Goal: Task Accomplishment & Management: Manage account settings

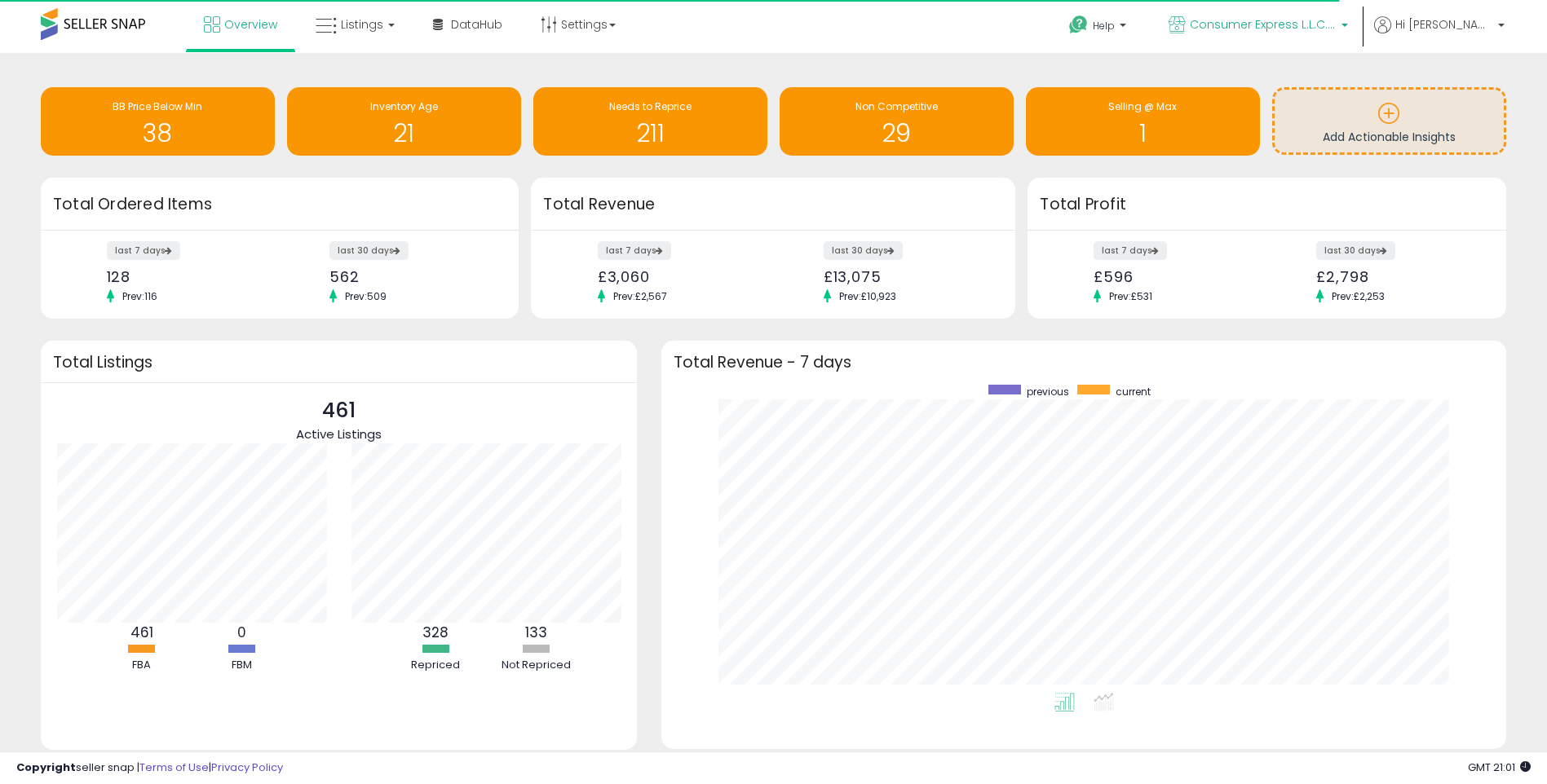
click at [1336, 29] on span "Consumer Express L.L.C. [GEOGRAPHIC_DATA]" at bounding box center [1263, 24] width 147 height 16
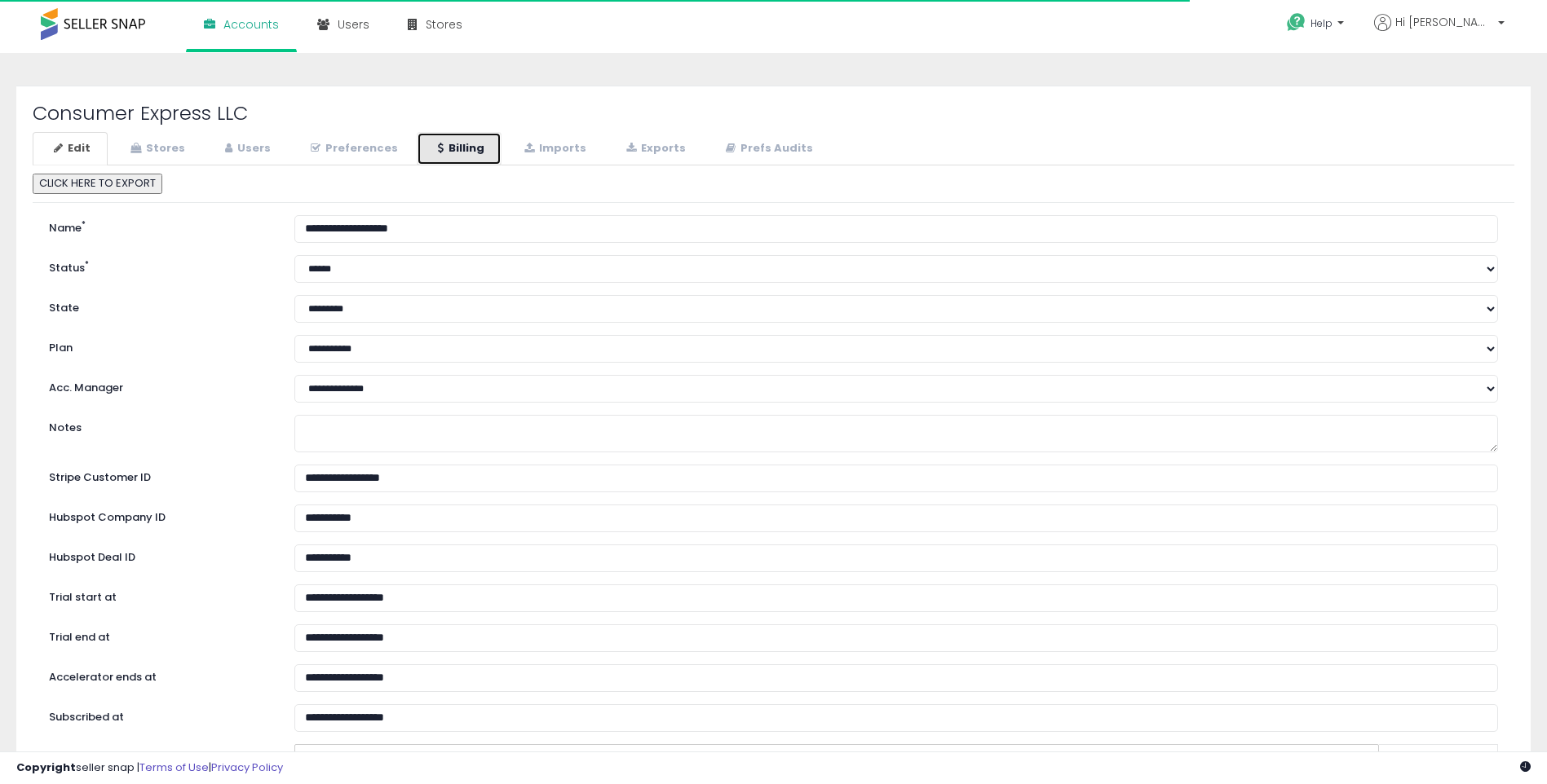
click at [440, 158] on link "Billing" at bounding box center [459, 149] width 85 height 34
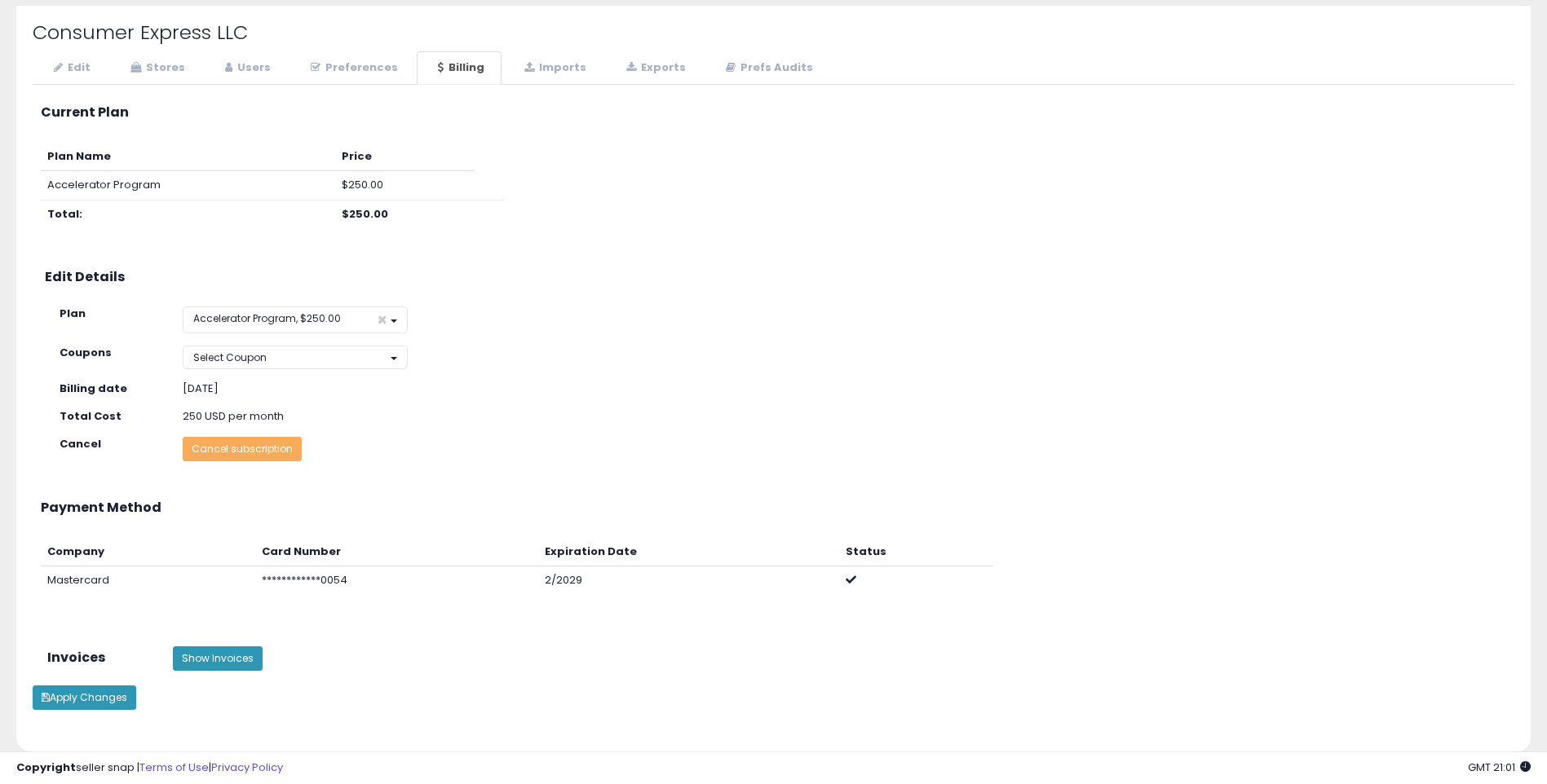
scroll to position [82, 0]
click at [297, 316] on span "Accelerator Program, $250.00" at bounding box center [267, 317] width 148 height 13
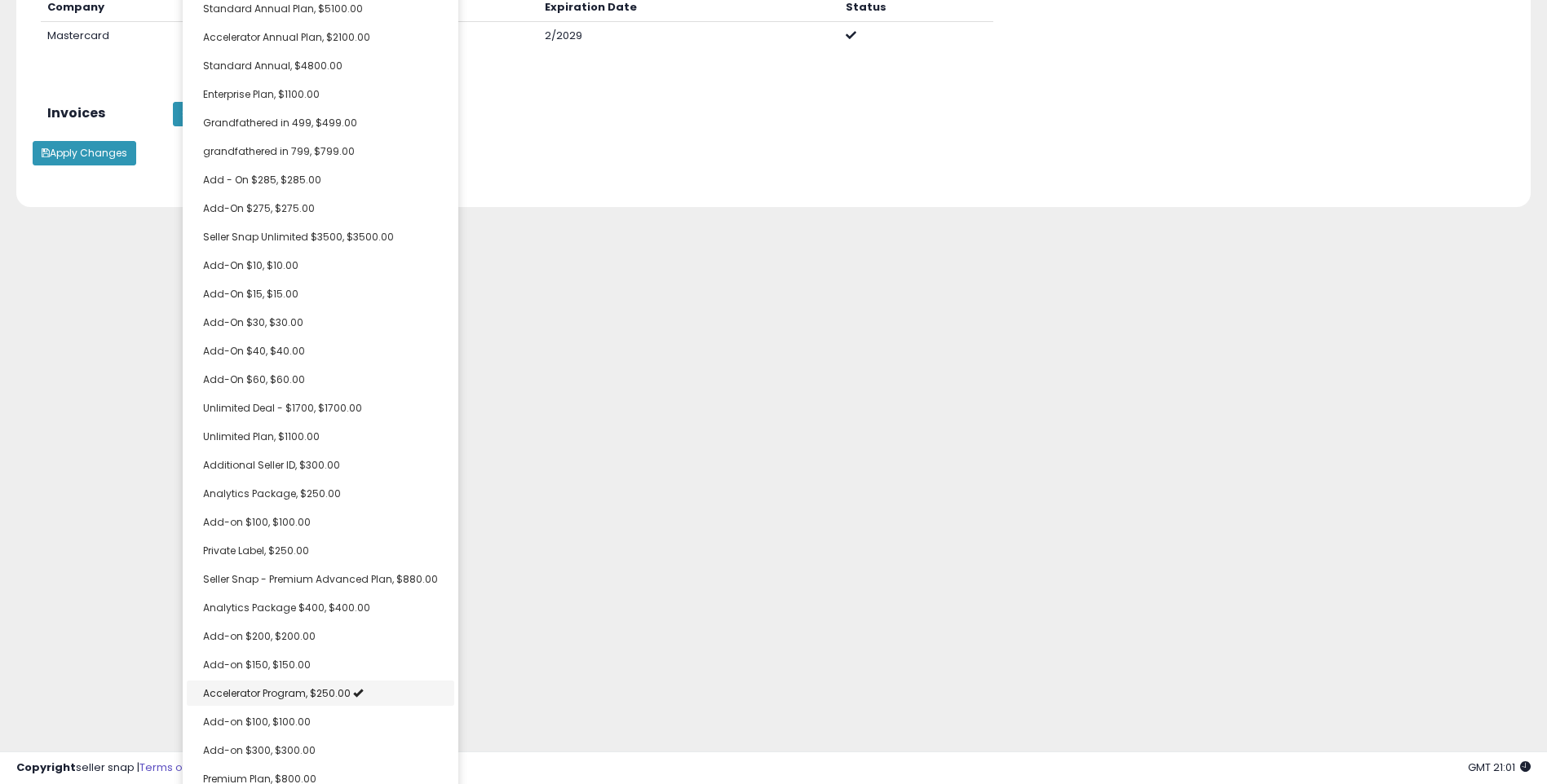
click at [315, 695] on span "Accelerator Program, $250.00" at bounding box center [277, 693] width 148 height 13
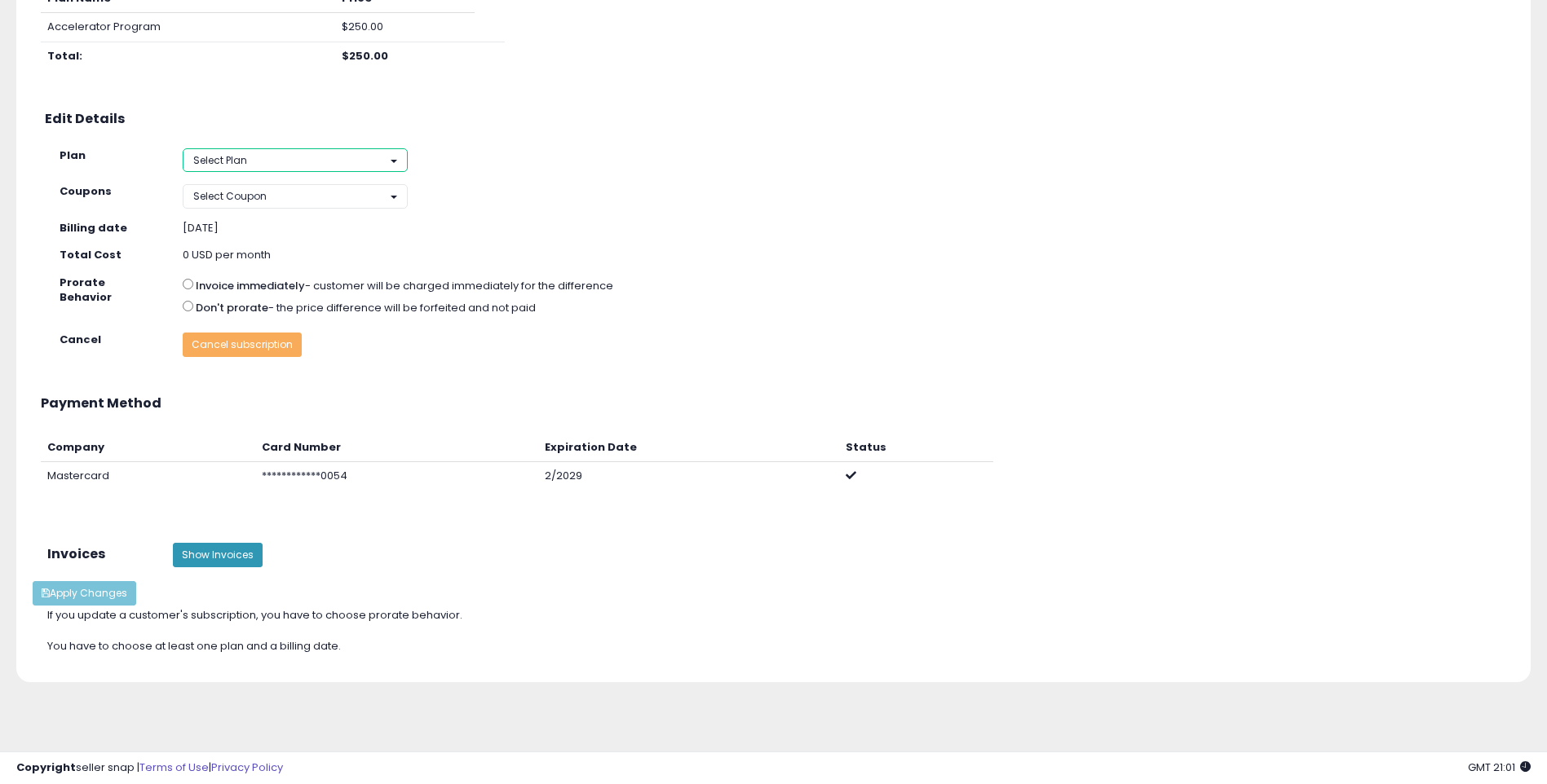
click at [251, 171] on button "Select Plan" at bounding box center [295, 160] width 224 height 24
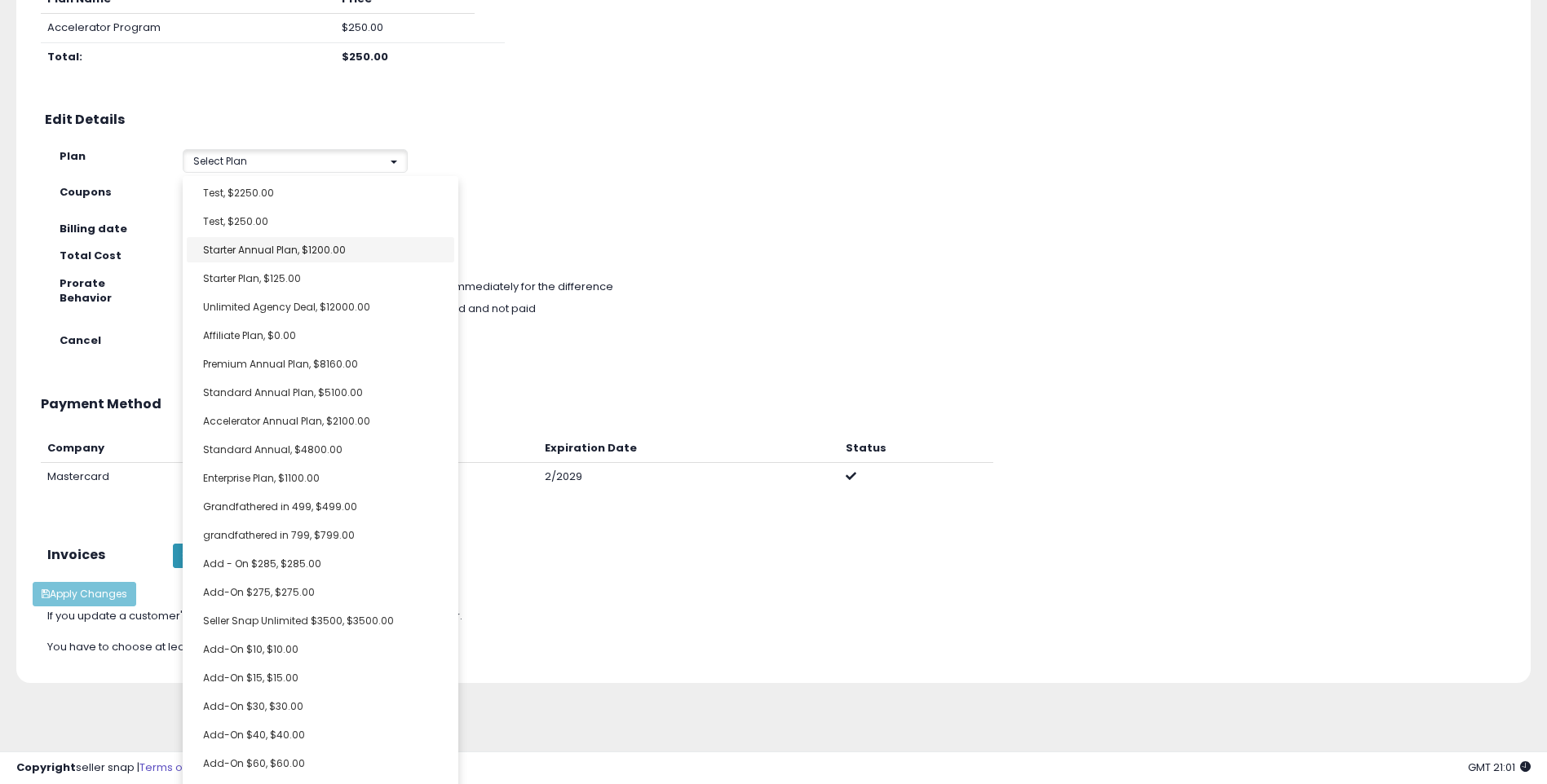
select select "**********"
click at [261, 256] on link "Starter Annual Plan, $1200.00" at bounding box center [320, 250] width 267 height 25
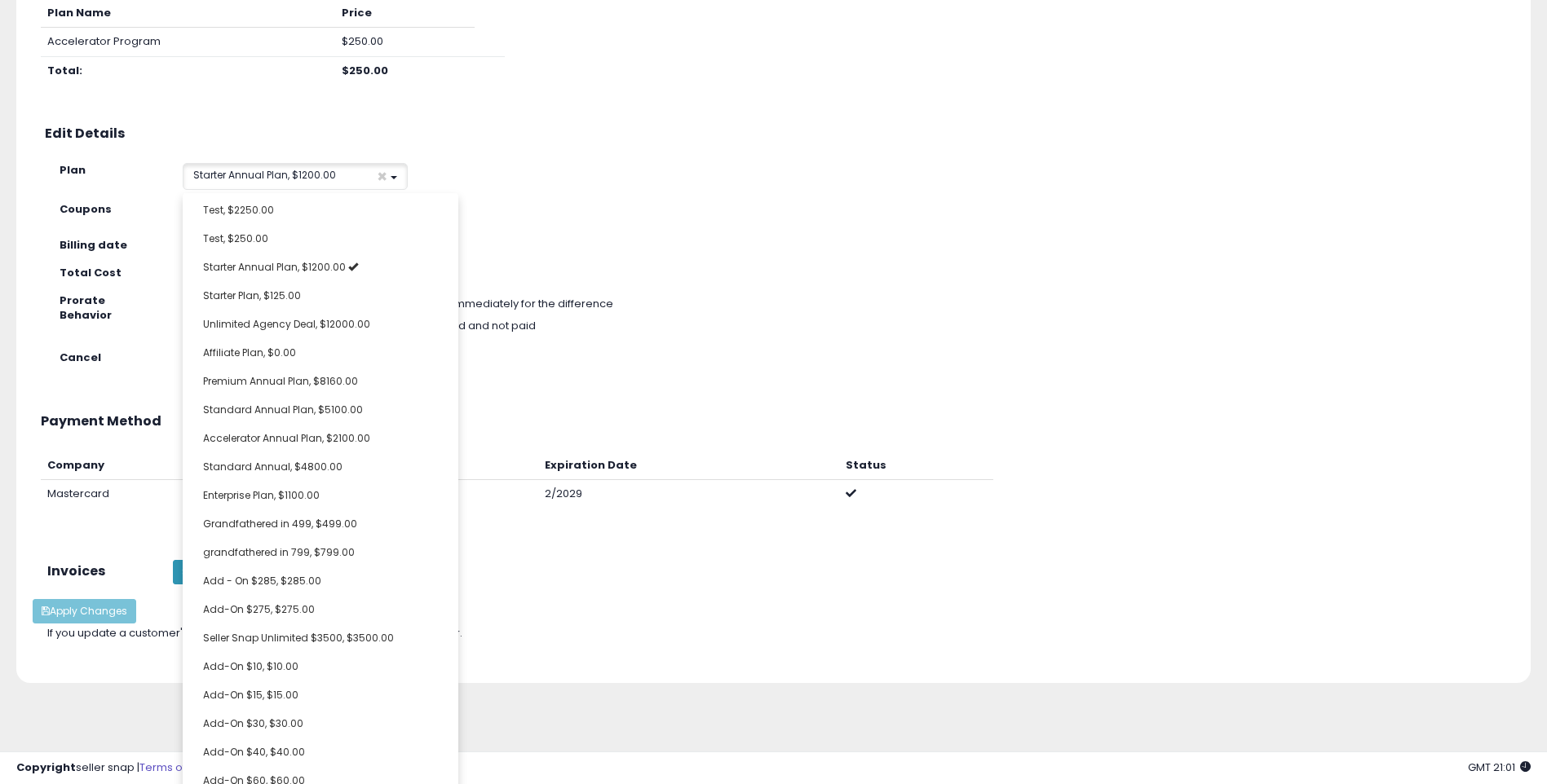
click at [626, 255] on div "**********" at bounding box center [774, 302] width 1481 height 705
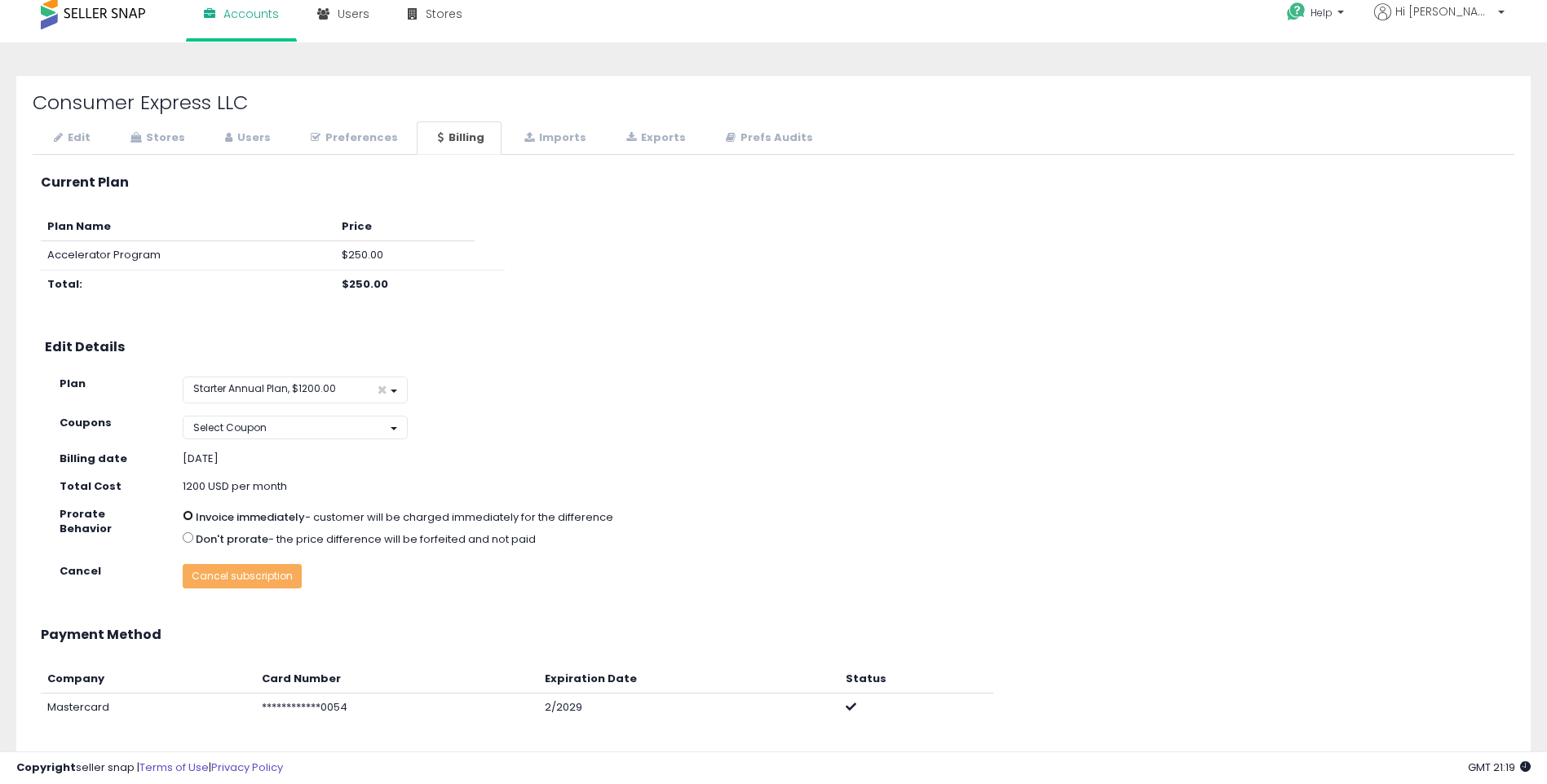
scroll to position [0, 0]
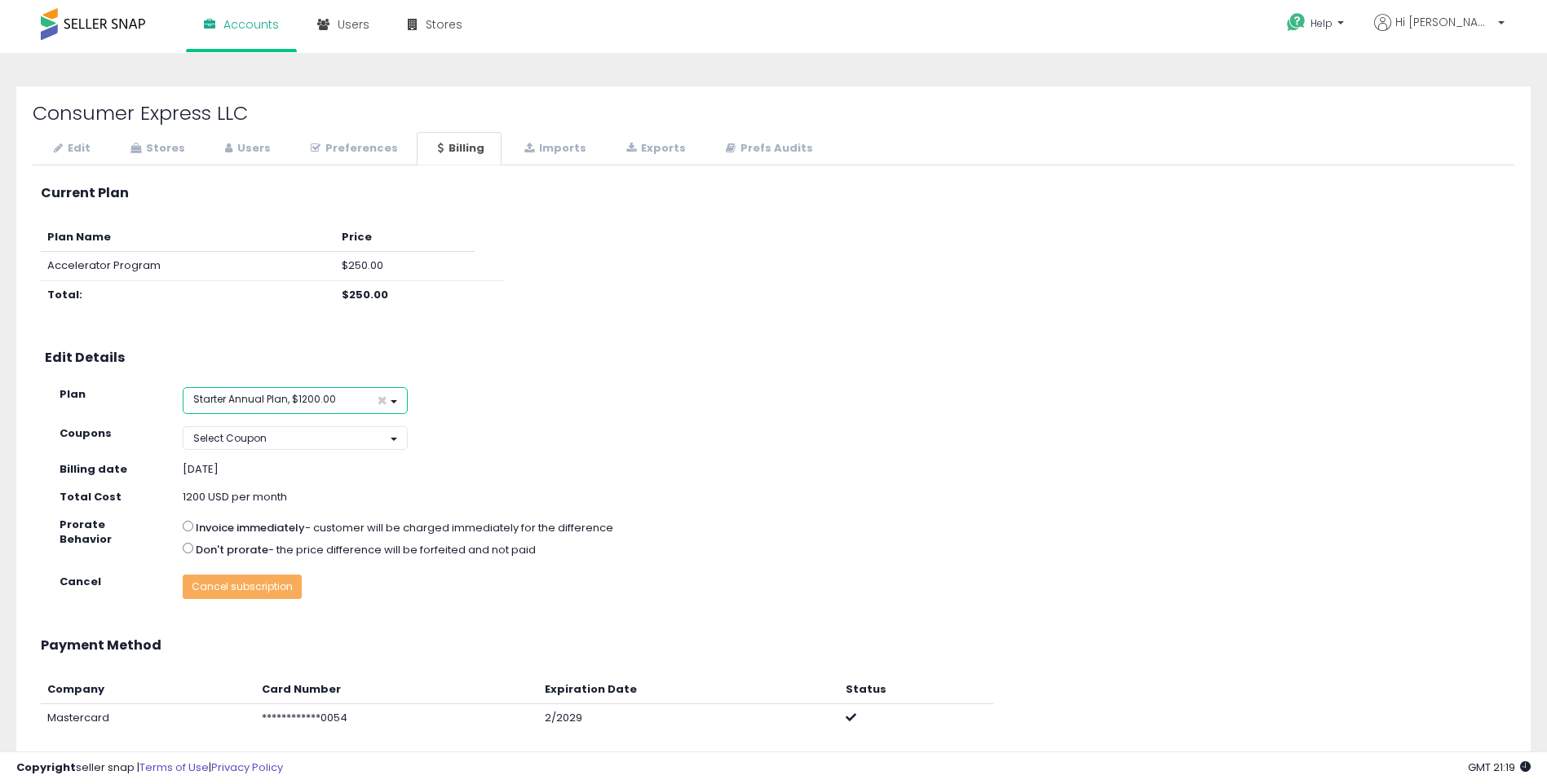
click at [304, 390] on button "Starter Annual Plan, $1200.00 ×" at bounding box center [295, 400] width 224 height 27
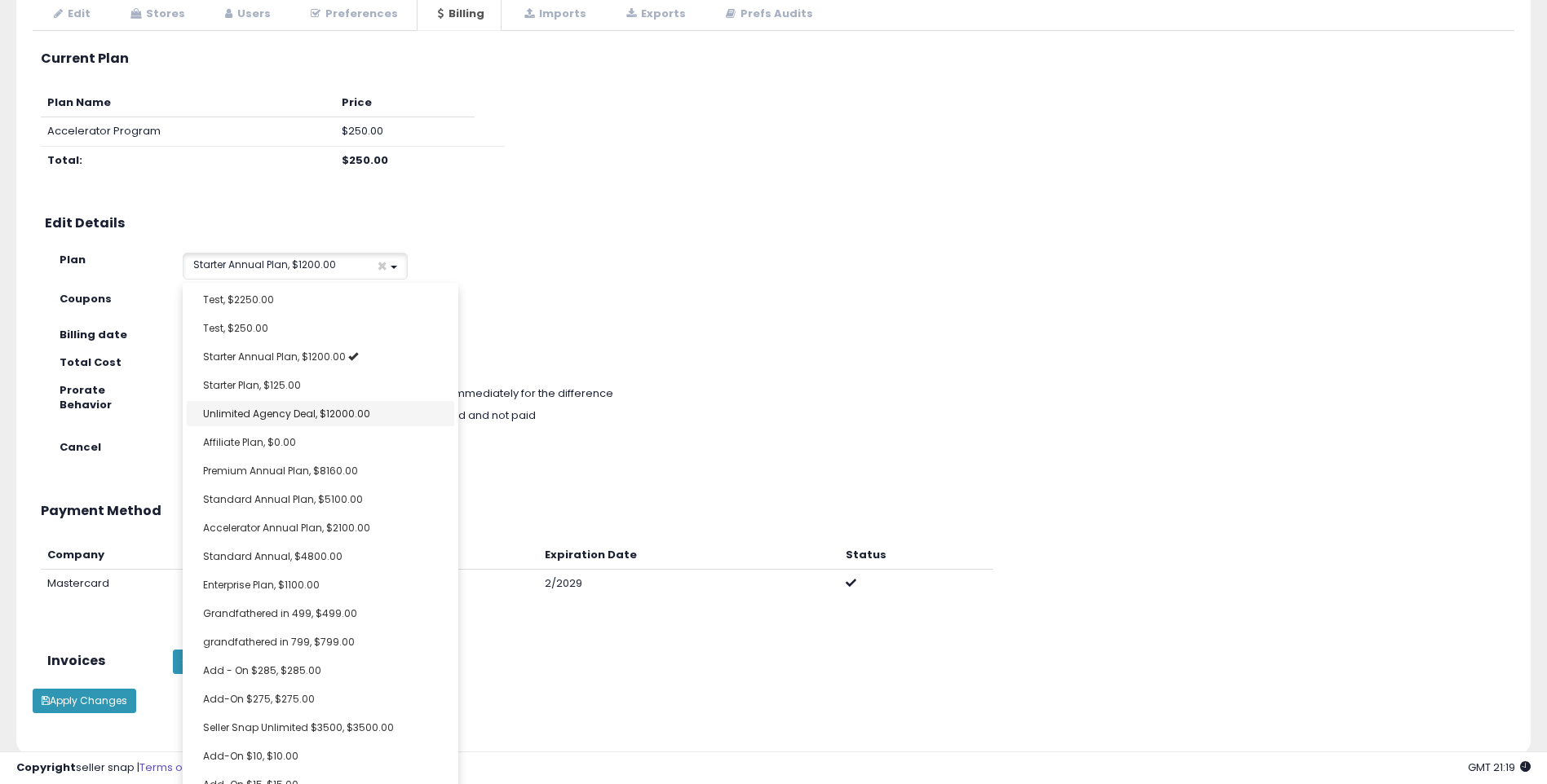
scroll to position [407, 0]
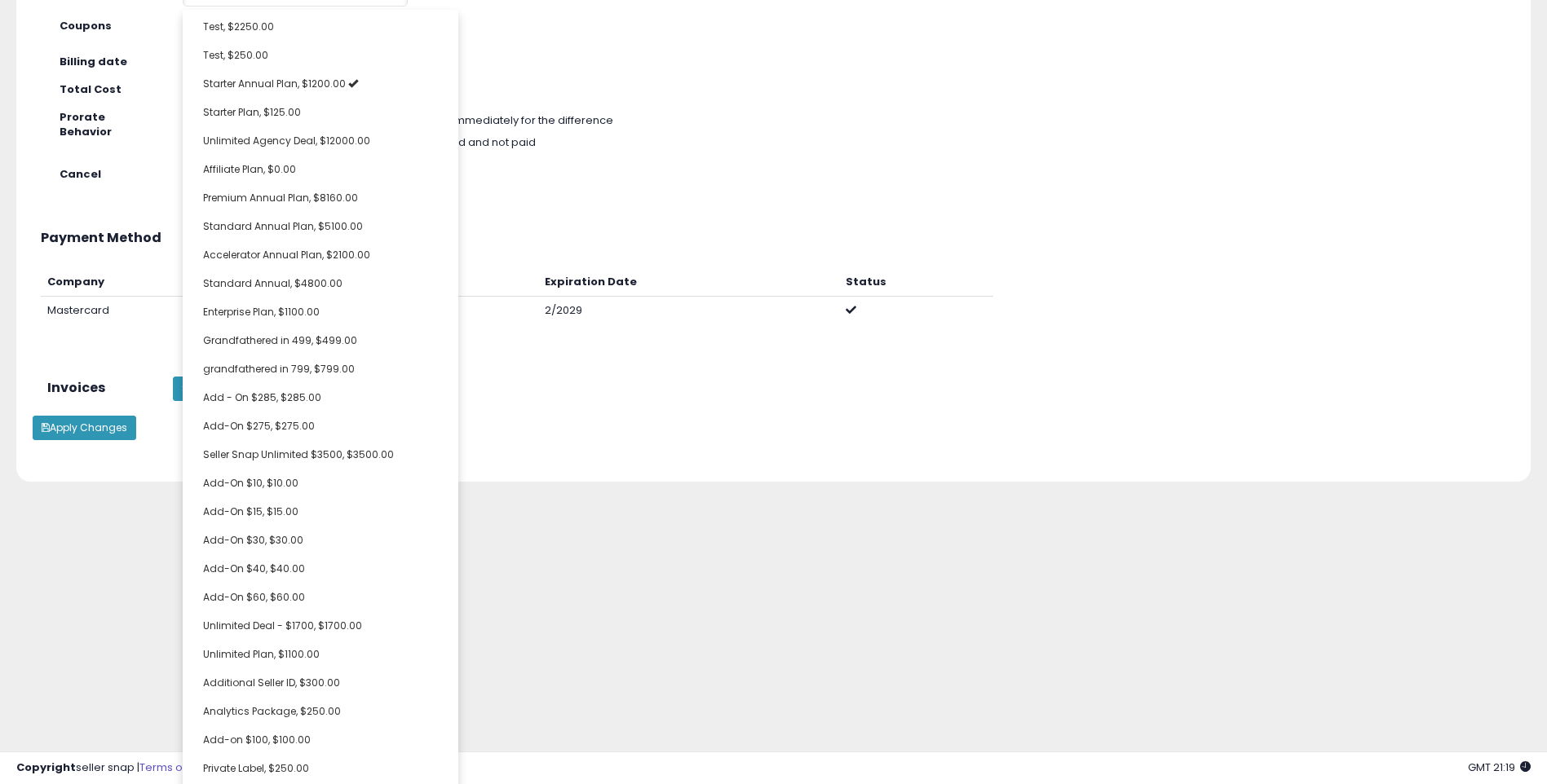
click at [824, 148] on div "Invoice immediately - customer will be charged immediately for the difference D…" at bounding box center [663, 132] width 986 height 45
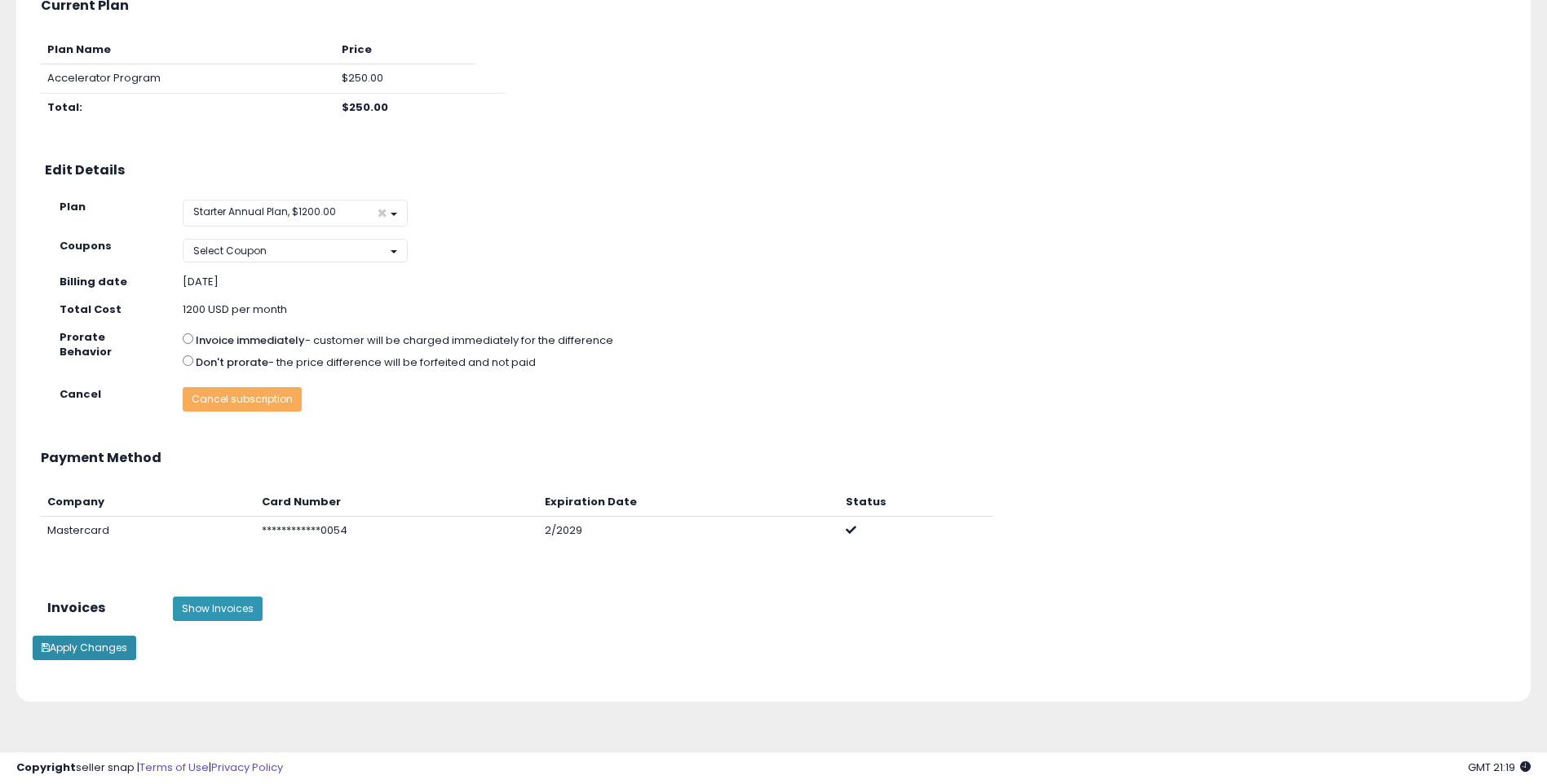
scroll to position [207, 0]
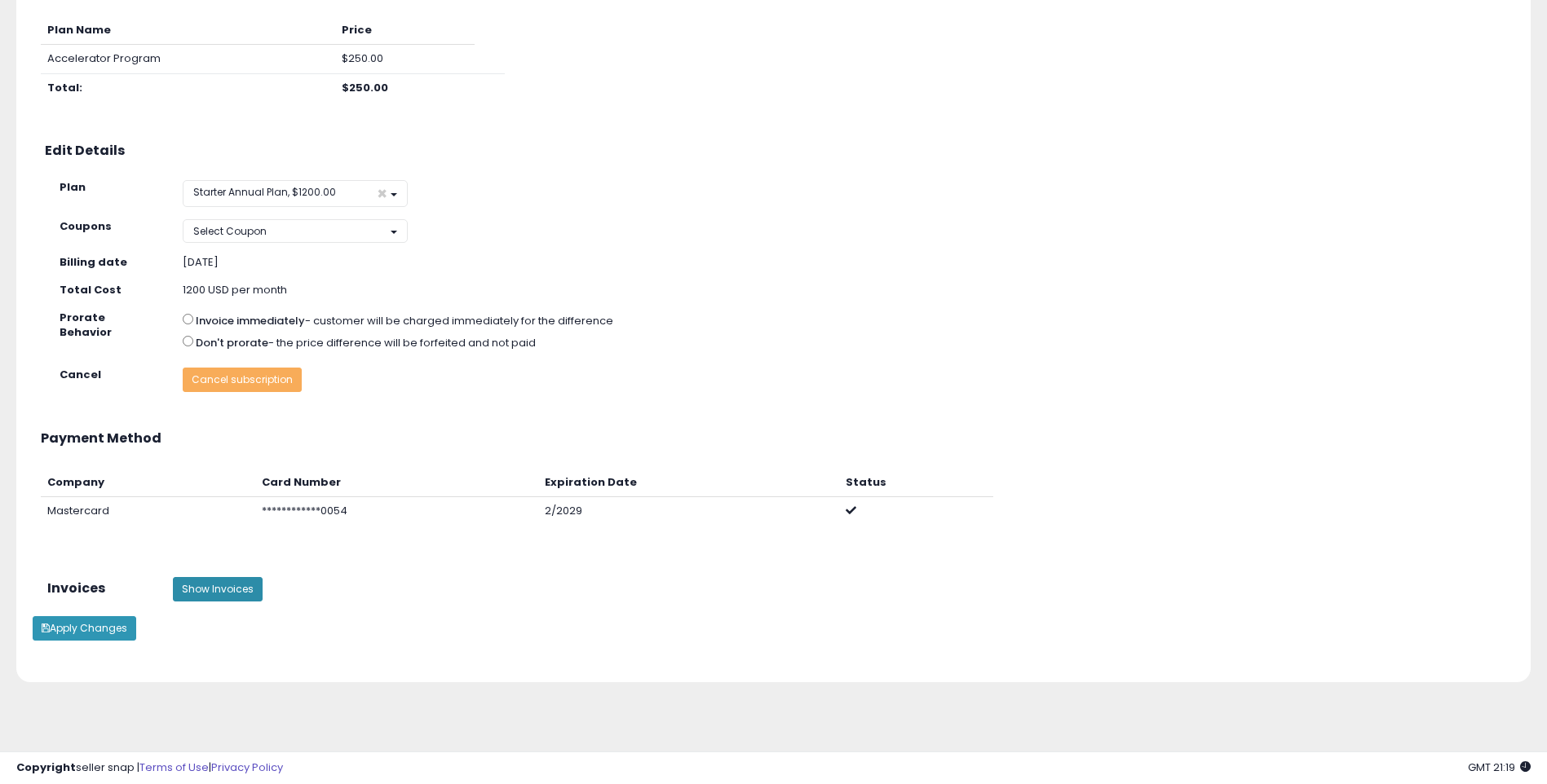
click at [222, 598] on button "Show Invoices" at bounding box center [218, 588] width 89 height 24
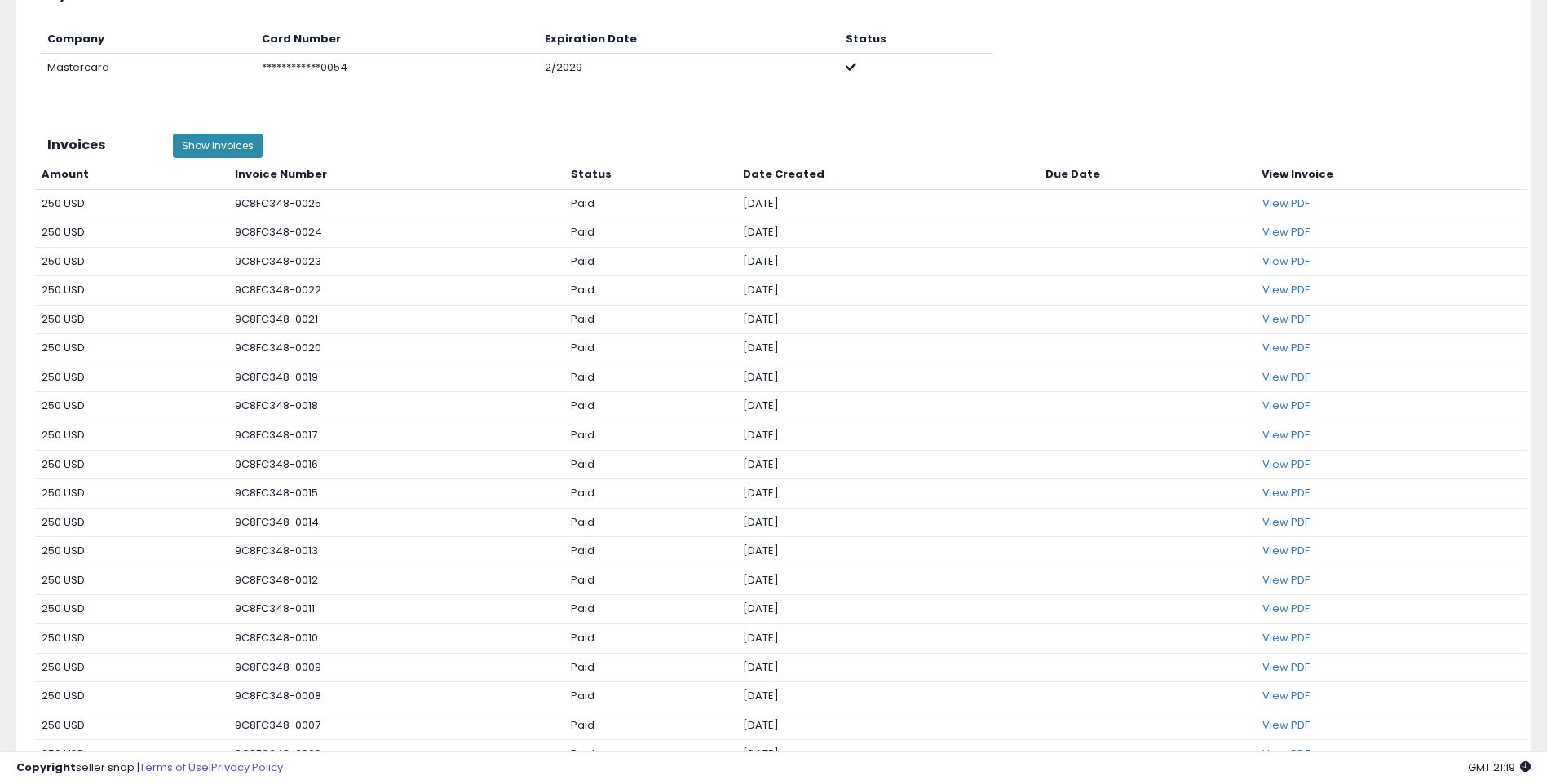
scroll to position [976, 0]
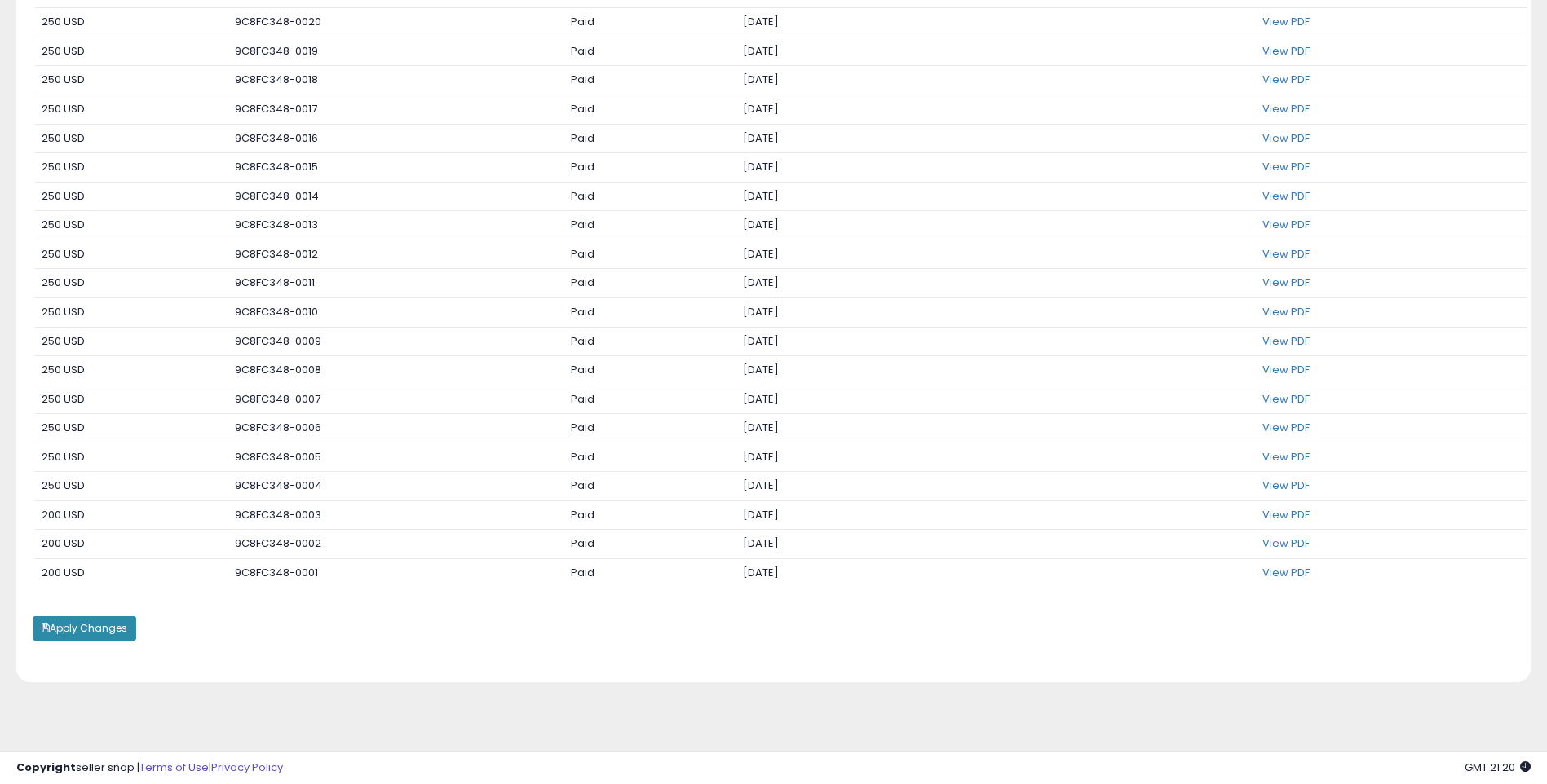
click at [77, 636] on button "Apply Changes" at bounding box center [84, 628] width 104 height 24
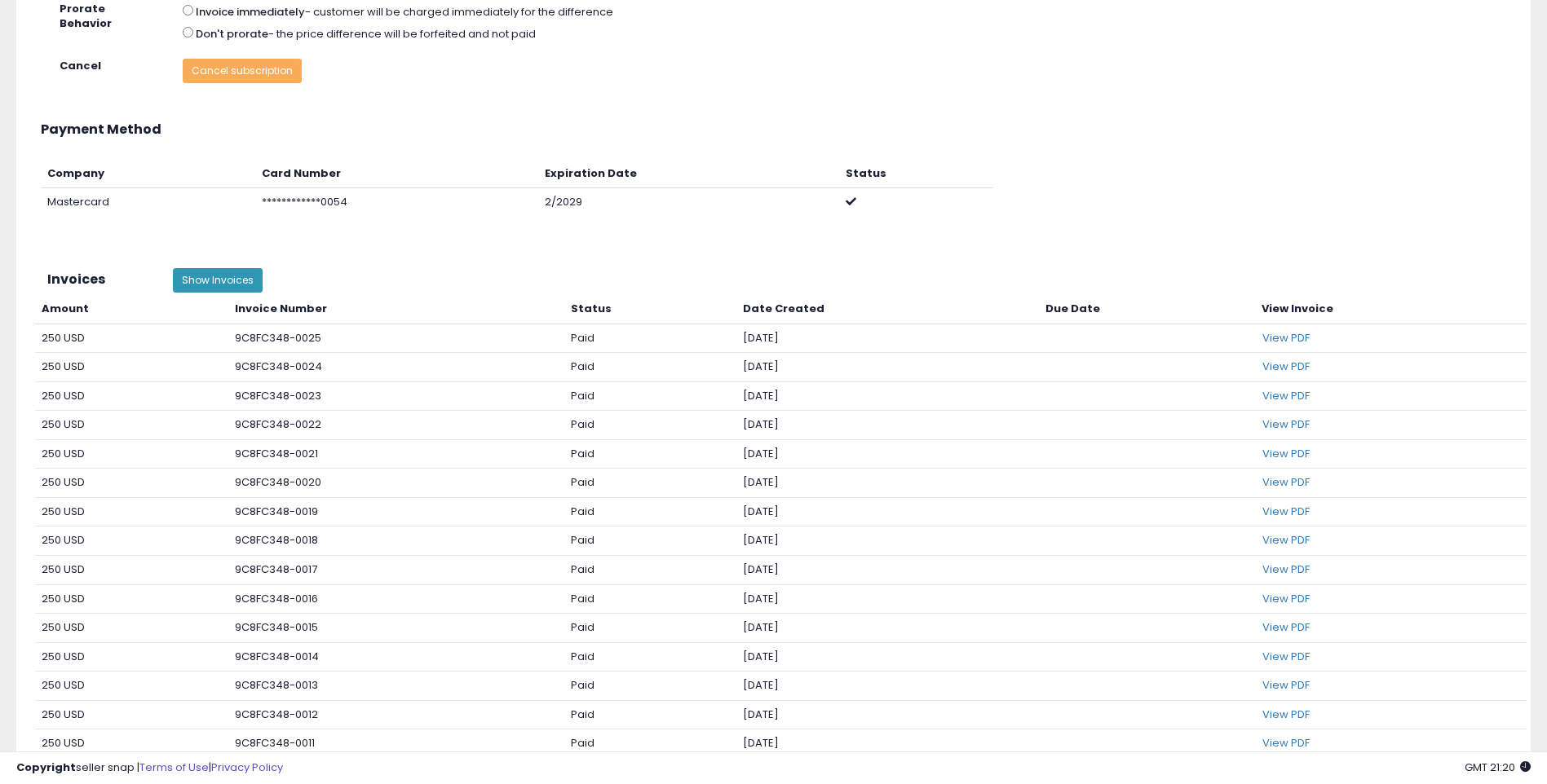
scroll to position [487, 0]
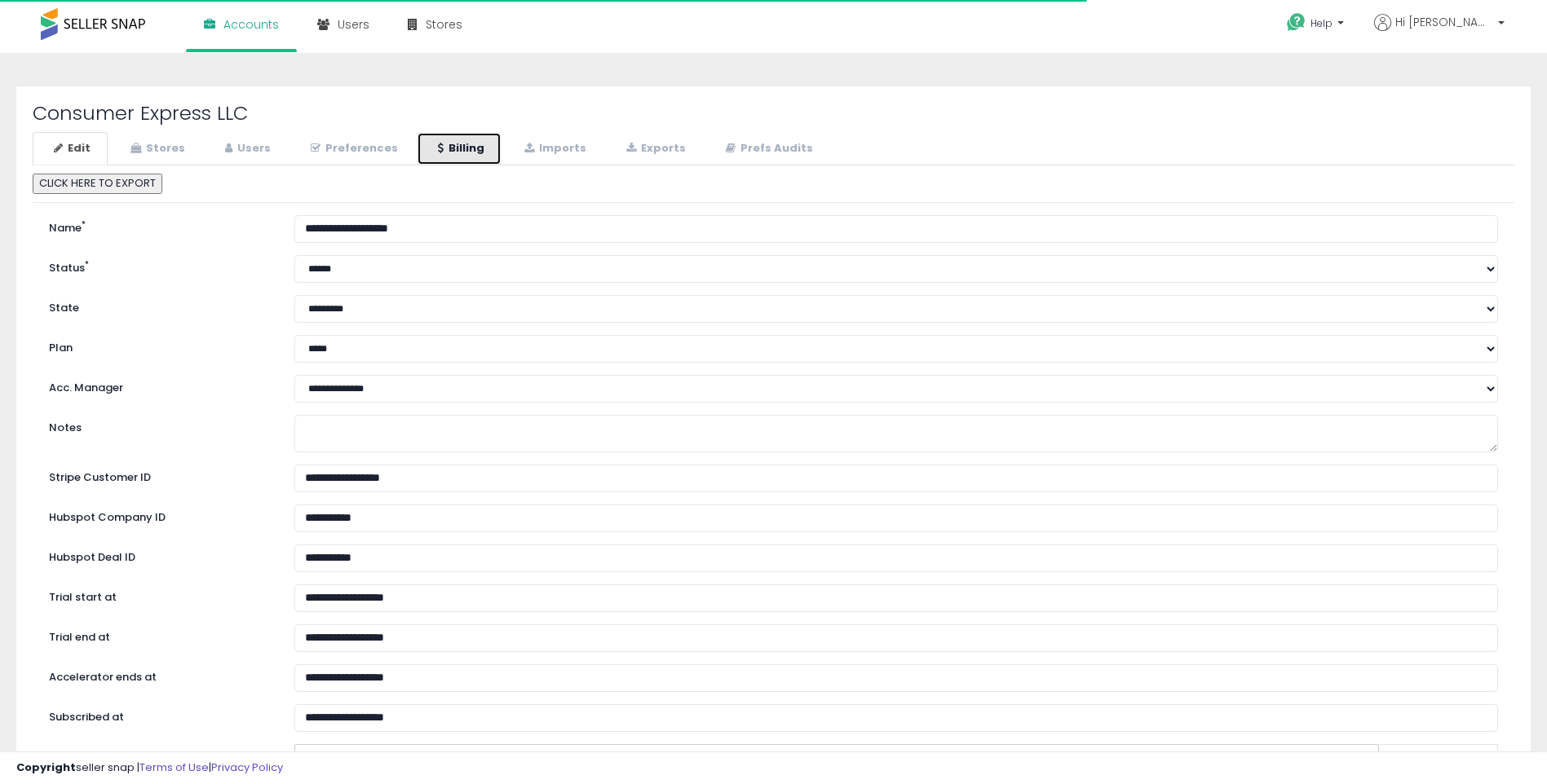
click at [457, 156] on link "Billing" at bounding box center [459, 149] width 85 height 34
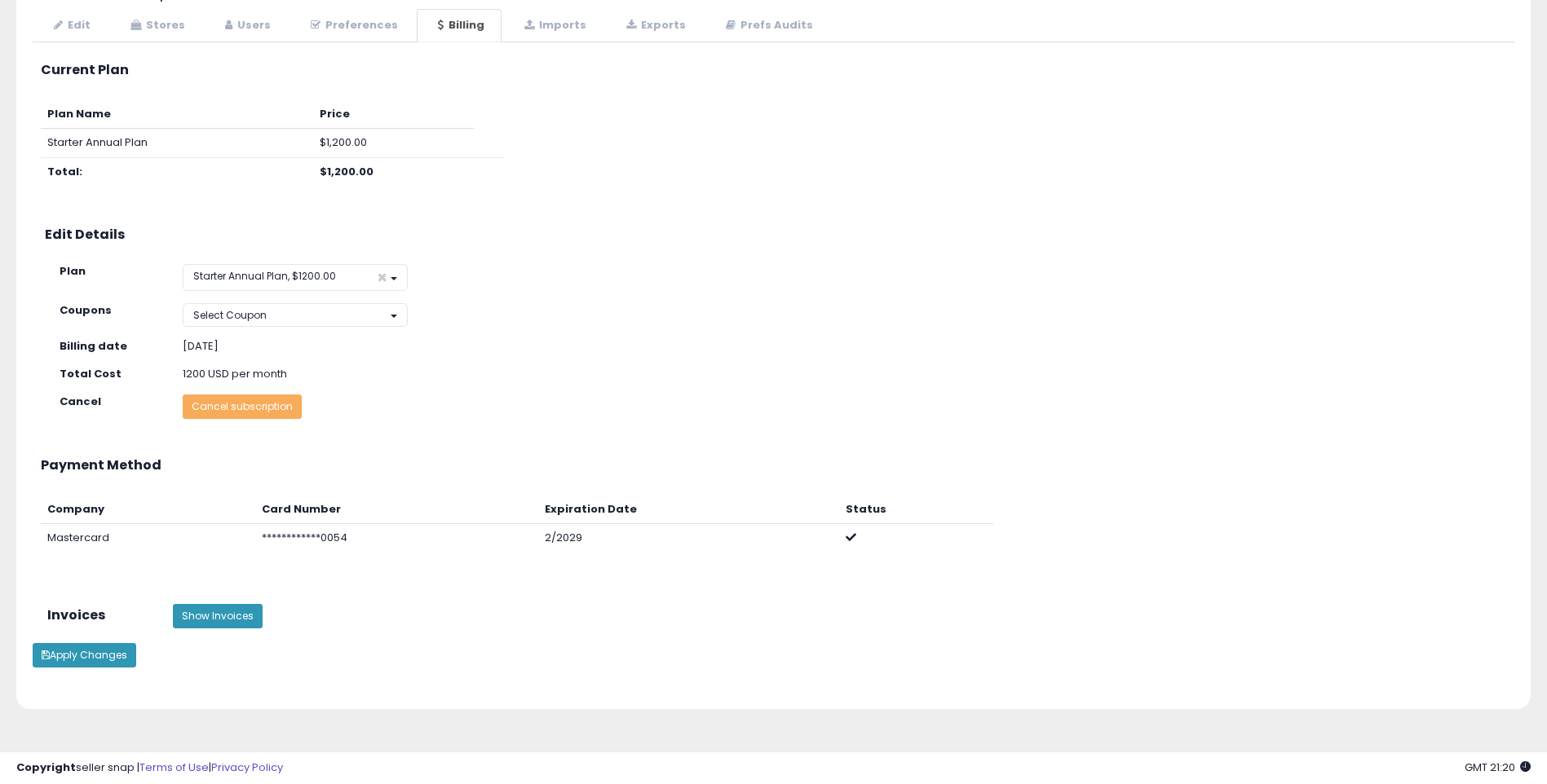
scroll to position [150, 0]
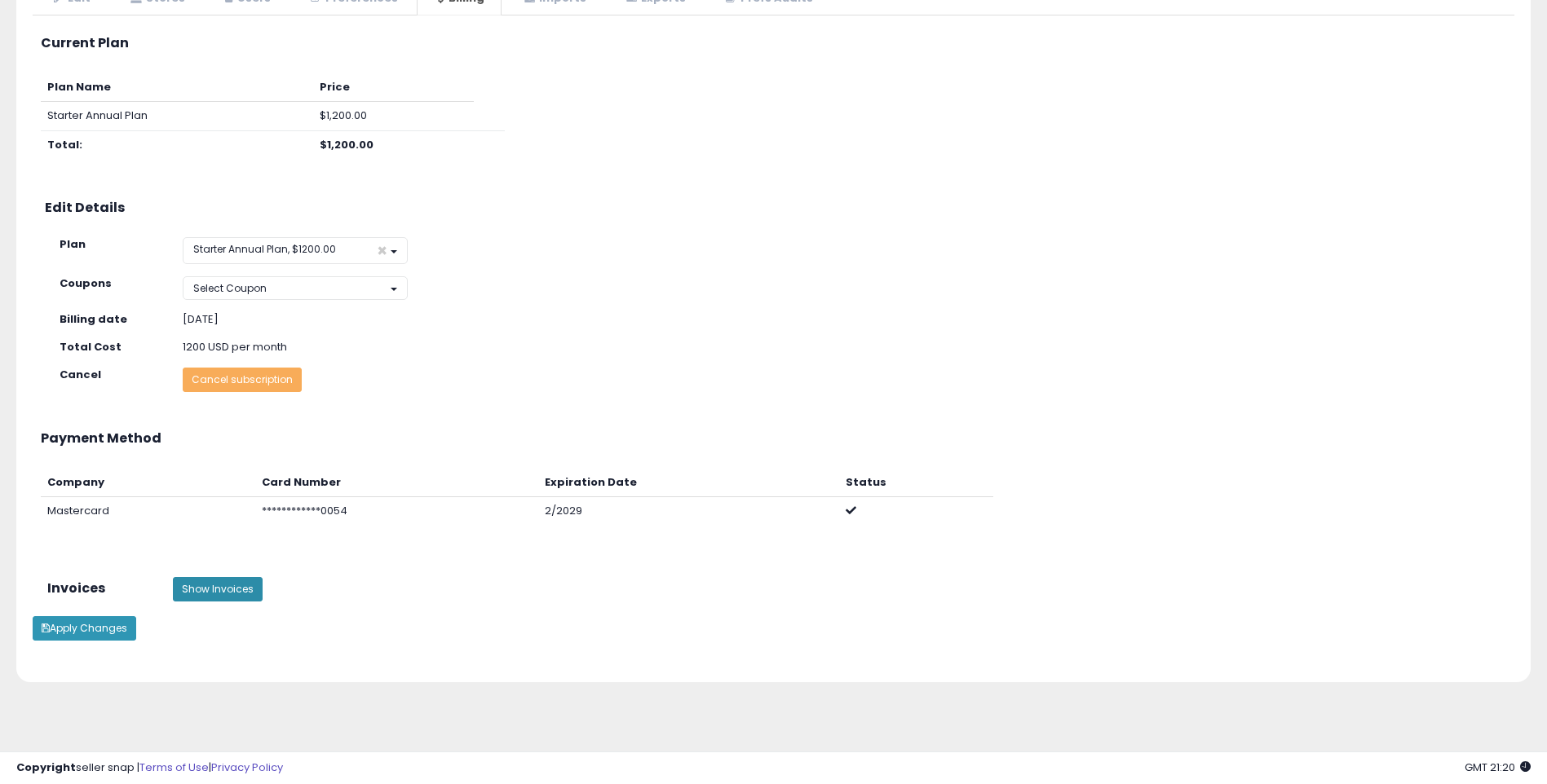
click at [225, 593] on button "Show Invoices" at bounding box center [218, 588] width 89 height 24
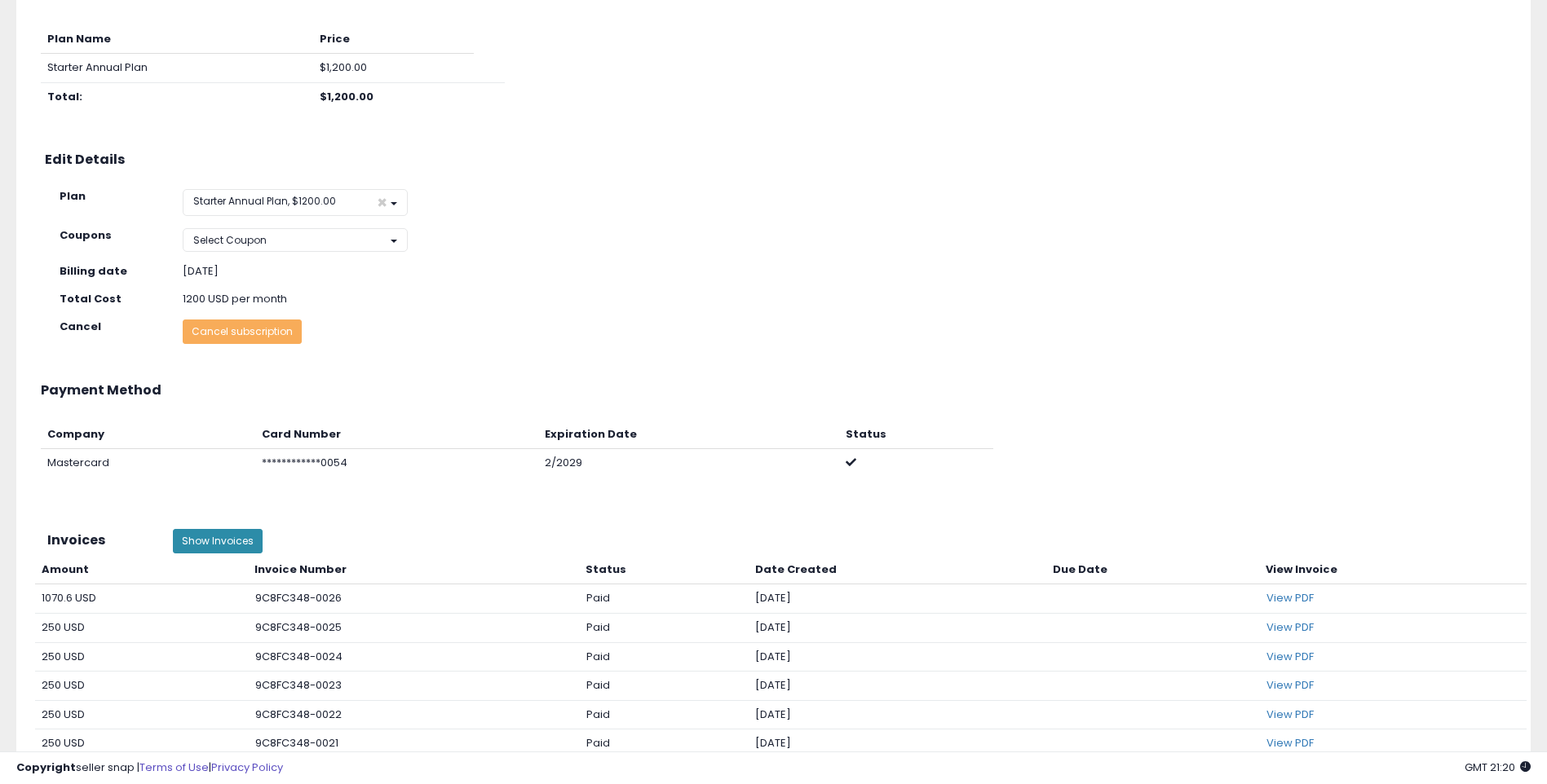
scroll to position [232, 0]
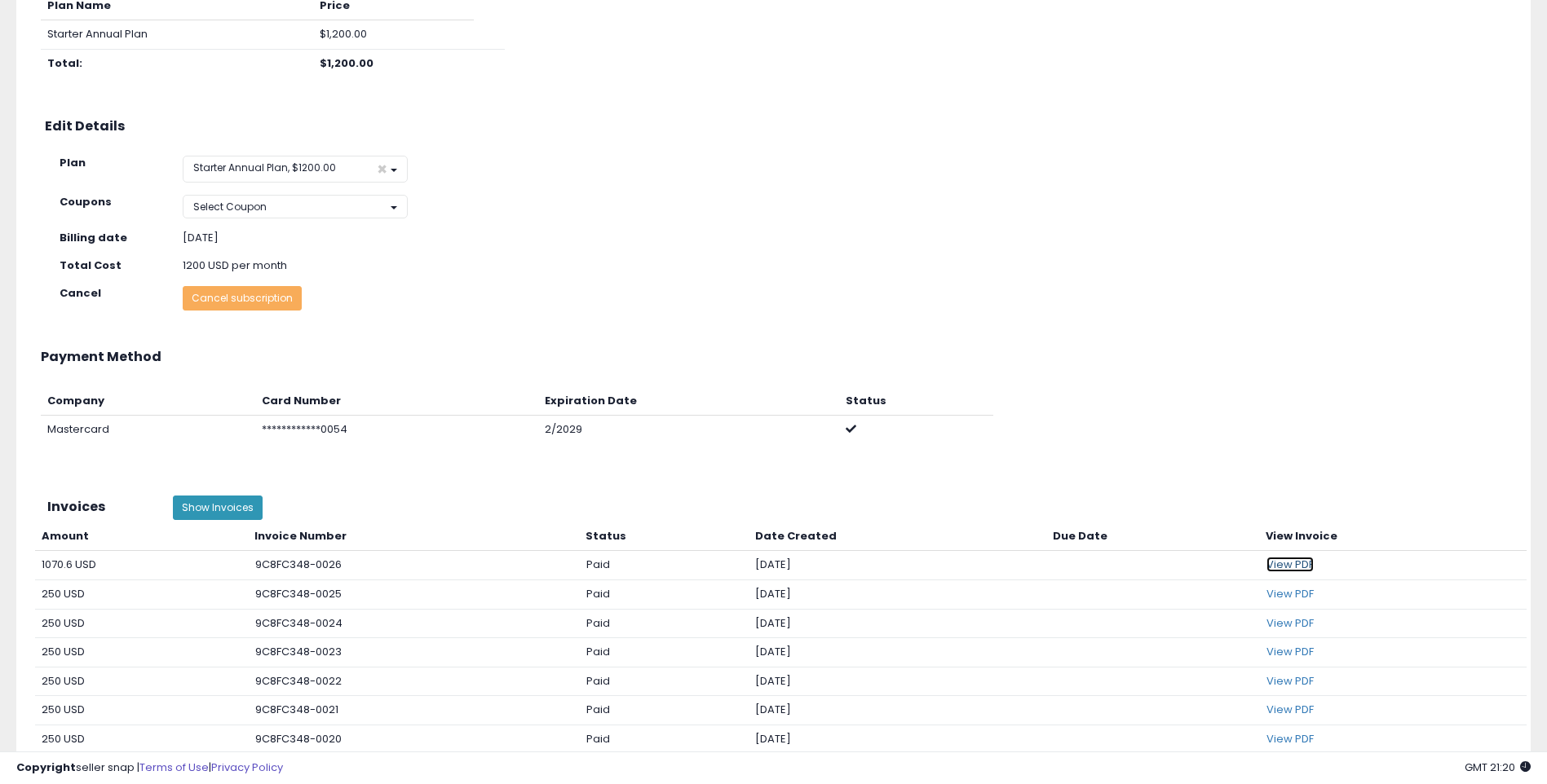
click at [1295, 566] on link "View PDF" at bounding box center [1290, 564] width 47 height 15
